Goal: Information Seeking & Learning: Learn about a topic

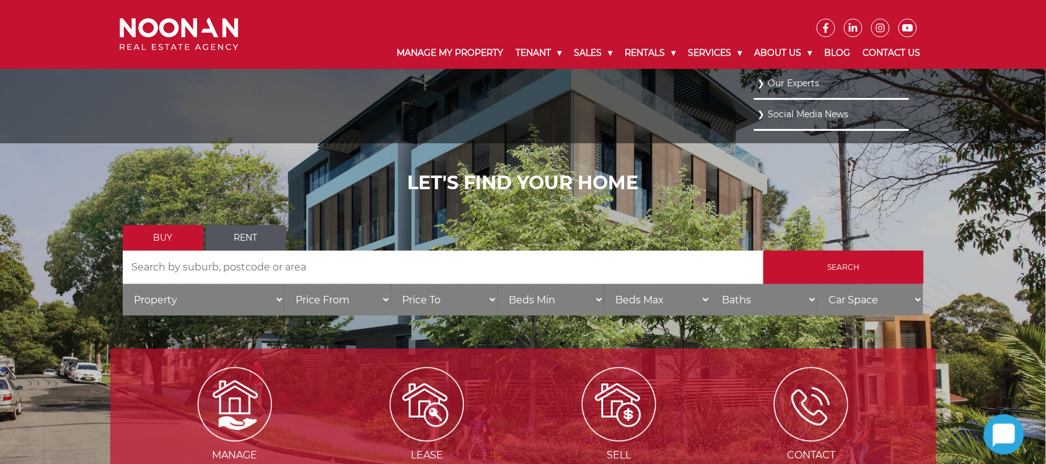
click at [787, 81] on link "Our Experts" at bounding box center [832, 83] width 149 height 17
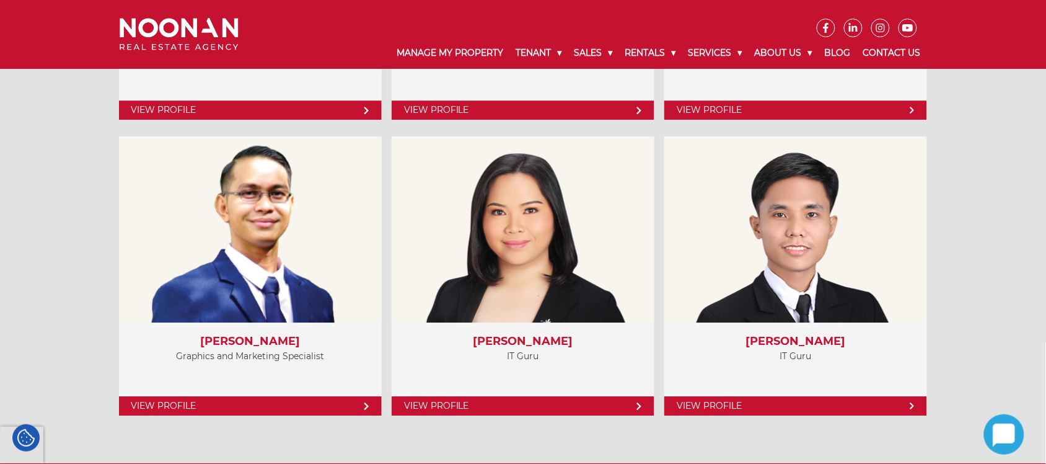
scroll to position [5192, 0]
